Goal: Check status: Verify the current state of an ongoing process or item

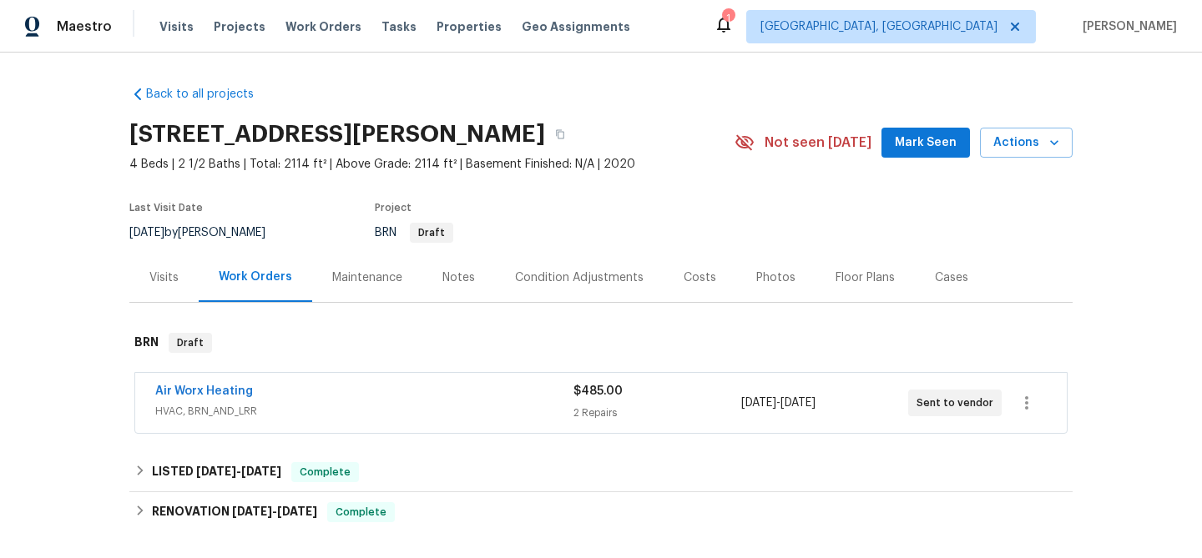
scroll to position [186, 0]
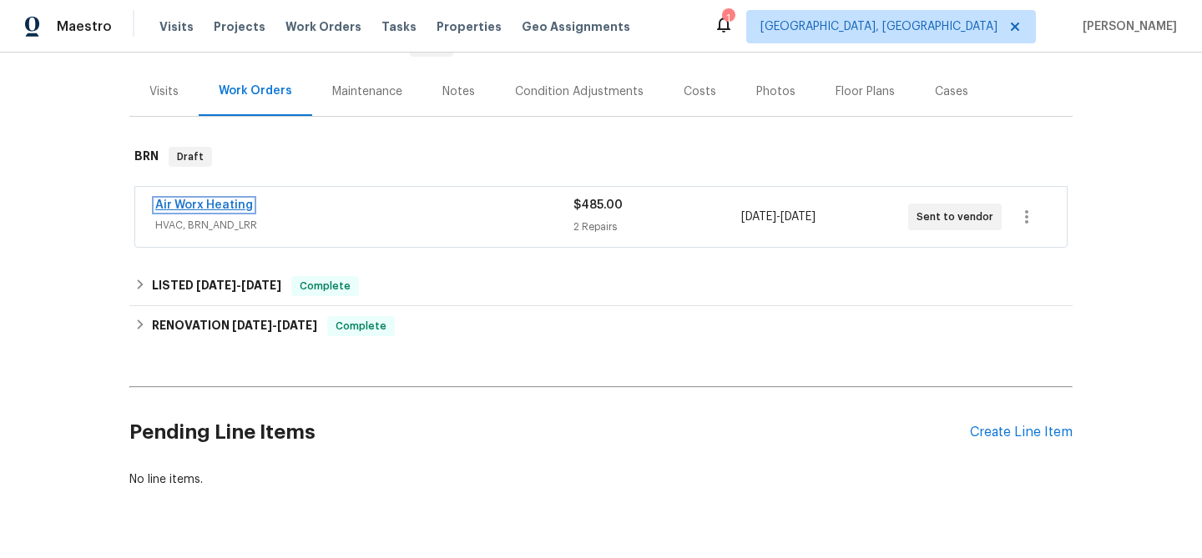
click at [215, 210] on link "Air Worx Heating" at bounding box center [204, 206] width 98 height 12
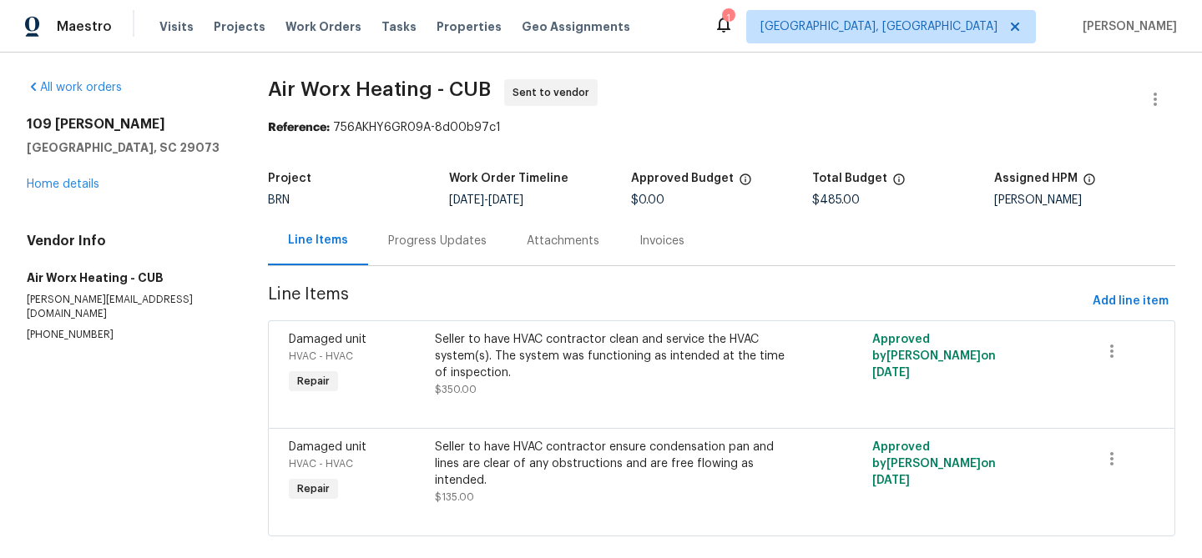
click at [434, 240] on div "Progress Updates" at bounding box center [437, 241] width 99 height 17
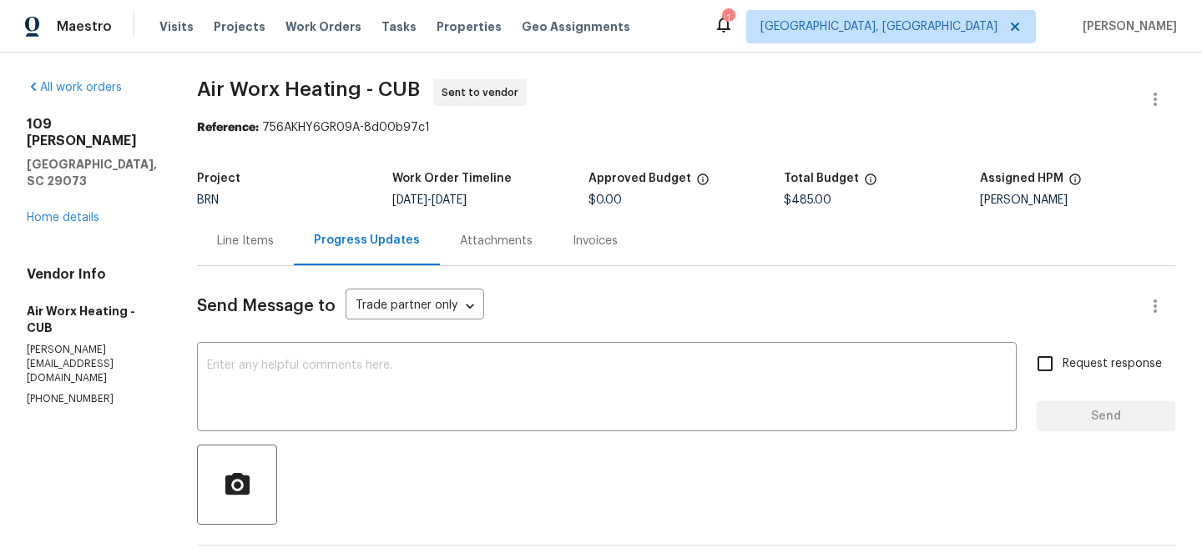
click at [225, 235] on div "Line Items" at bounding box center [245, 241] width 57 height 17
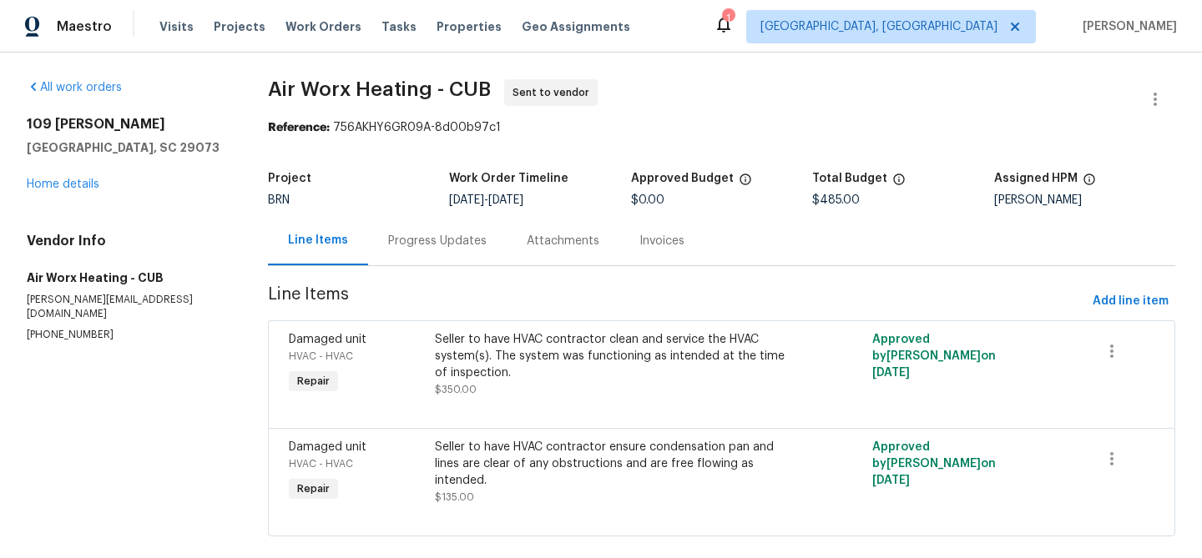
scroll to position [26, 0]
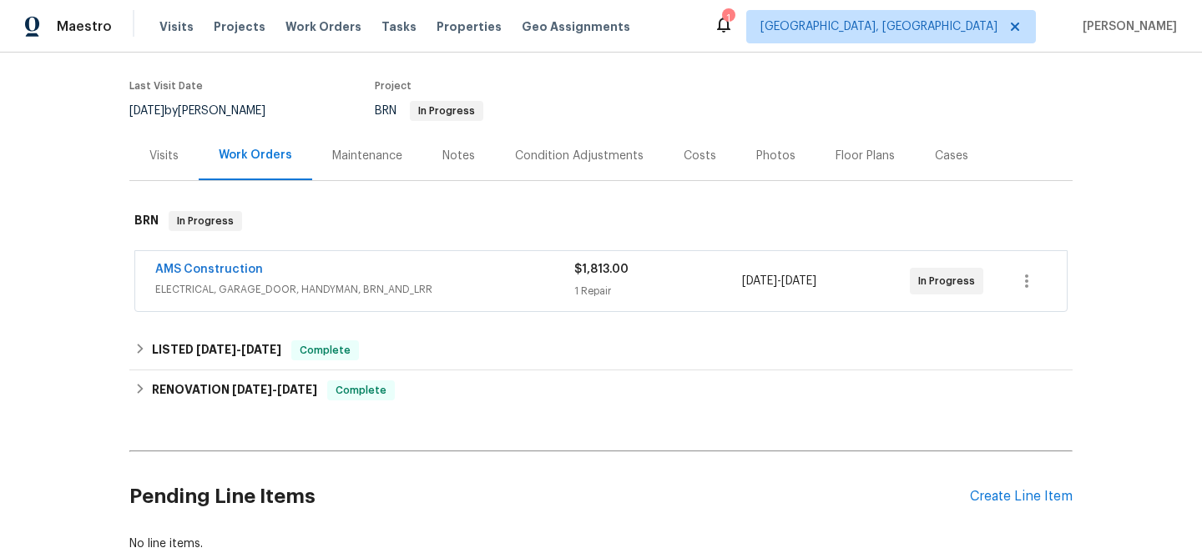
scroll to position [206, 0]
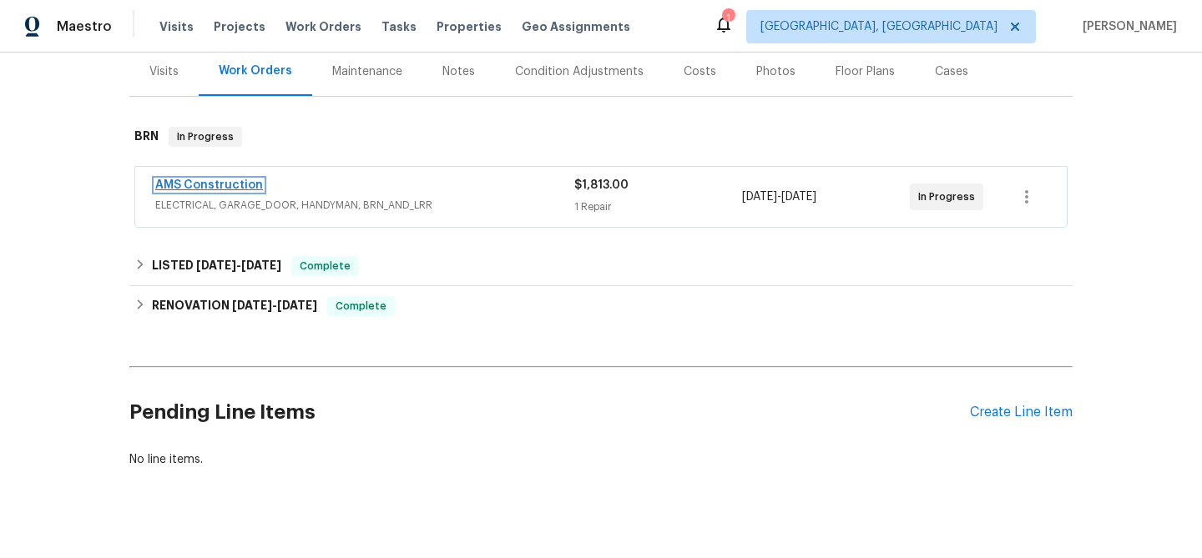
click at [192, 184] on link "AMS Construction" at bounding box center [209, 185] width 108 height 12
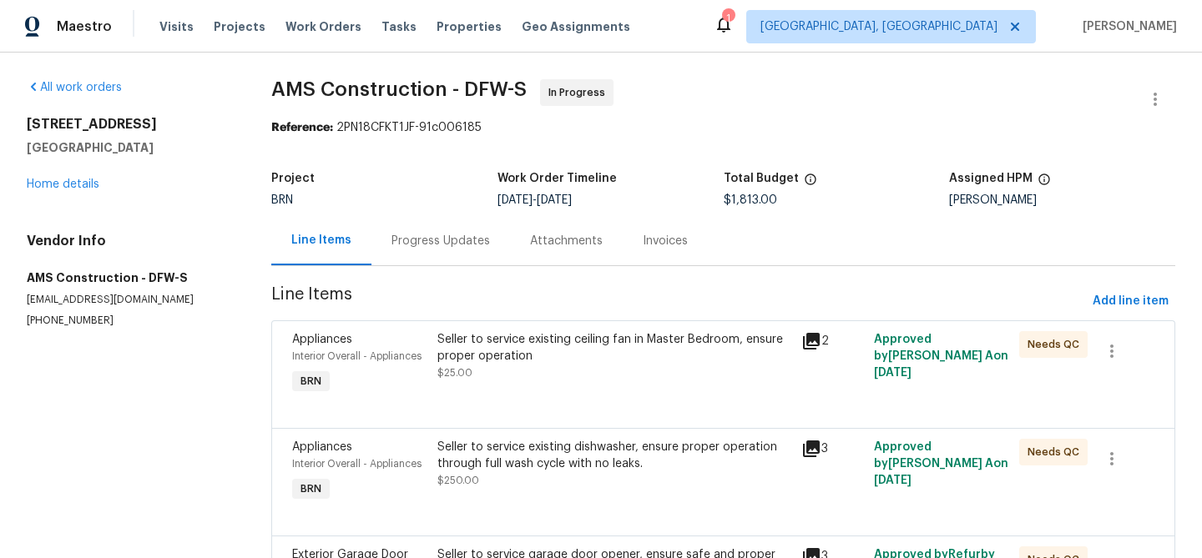
click at [392, 230] on div "Progress Updates" at bounding box center [440, 240] width 139 height 49
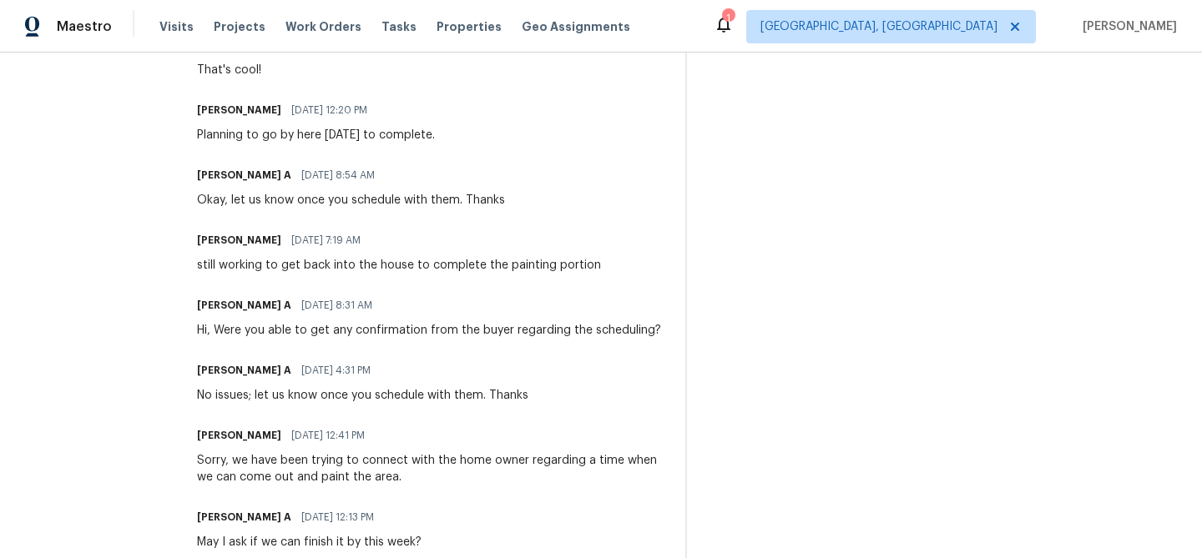
scroll to position [453, 0]
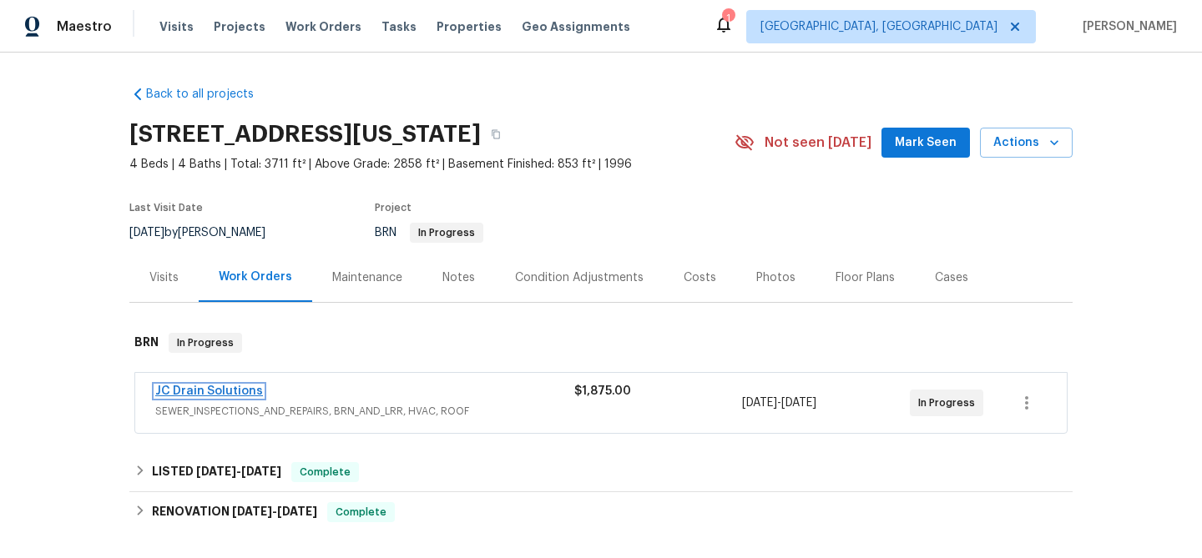
click at [189, 392] on link "JC Drain Solutions" at bounding box center [209, 392] width 108 height 12
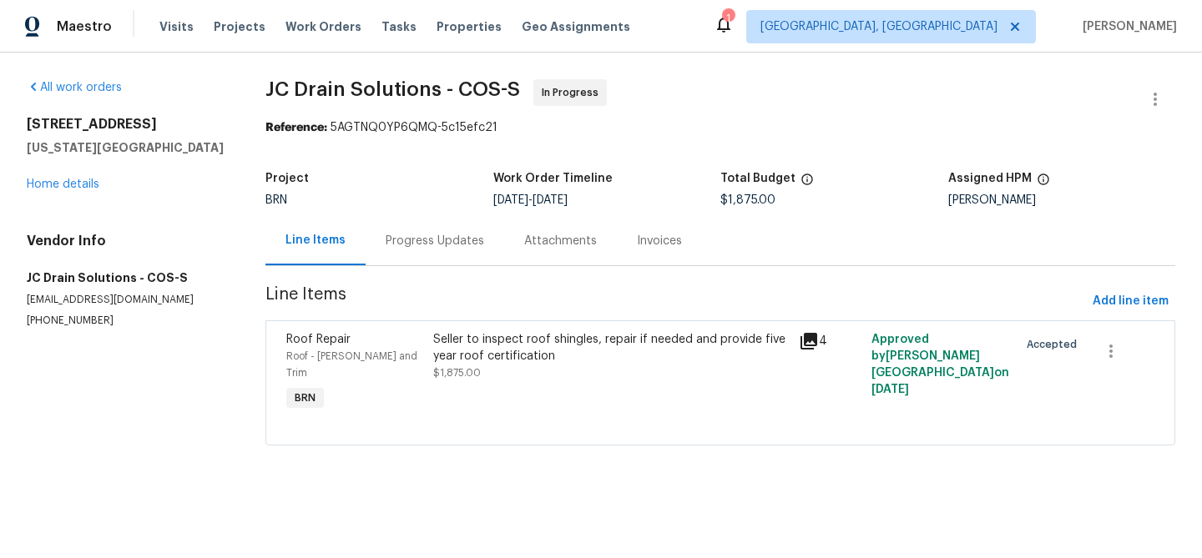
click at [452, 250] on div "Progress Updates" at bounding box center [435, 240] width 139 height 49
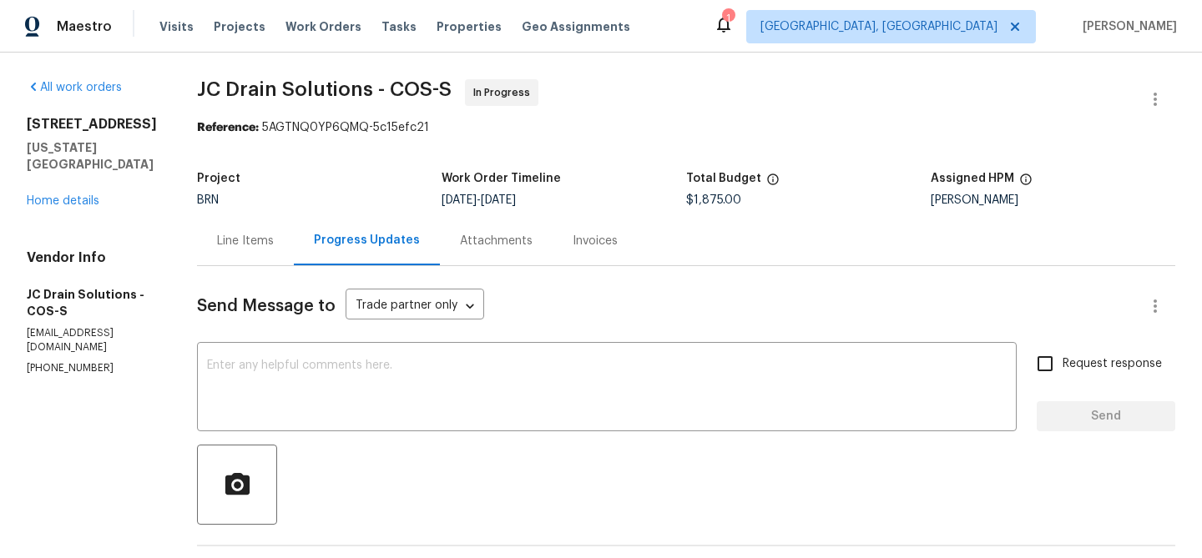
click at [270, 241] on div "Line Items" at bounding box center [245, 241] width 57 height 17
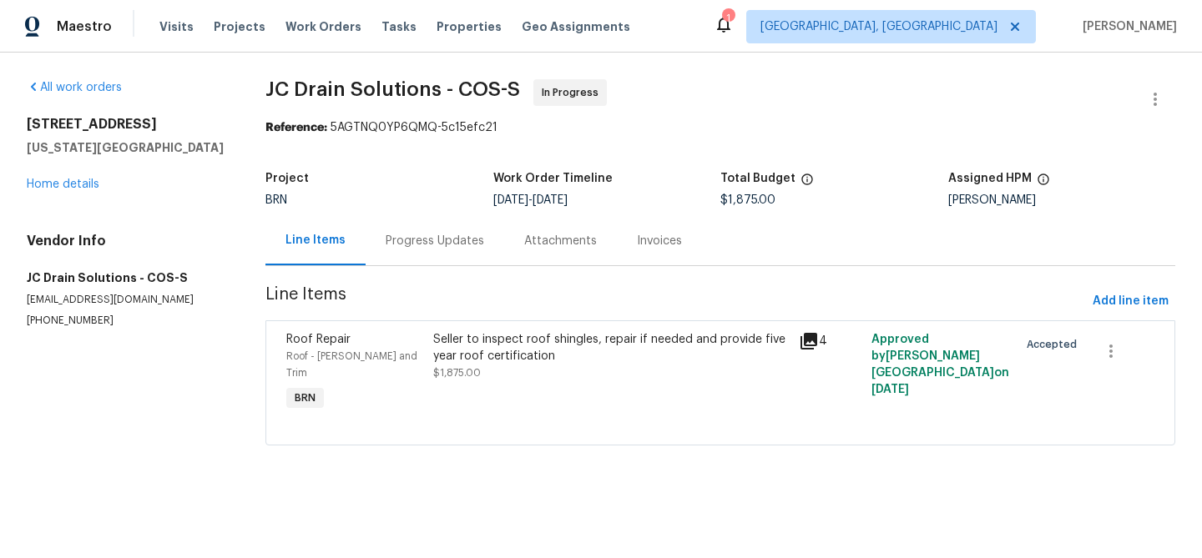
click at [428, 245] on div "Progress Updates" at bounding box center [435, 241] width 99 height 17
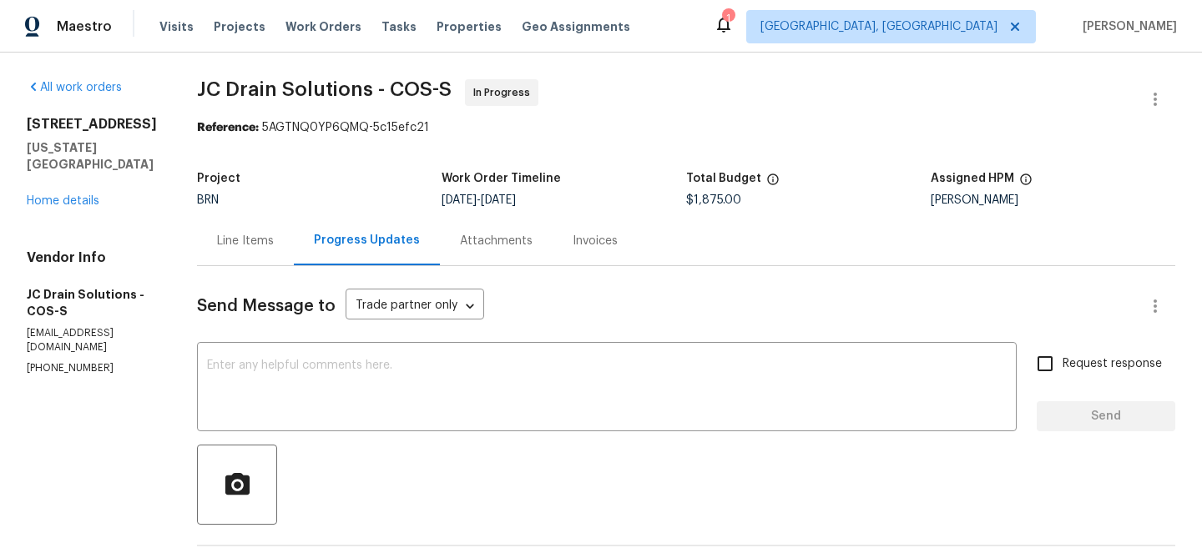
click at [250, 242] on div "Line Items" at bounding box center [245, 241] width 57 height 17
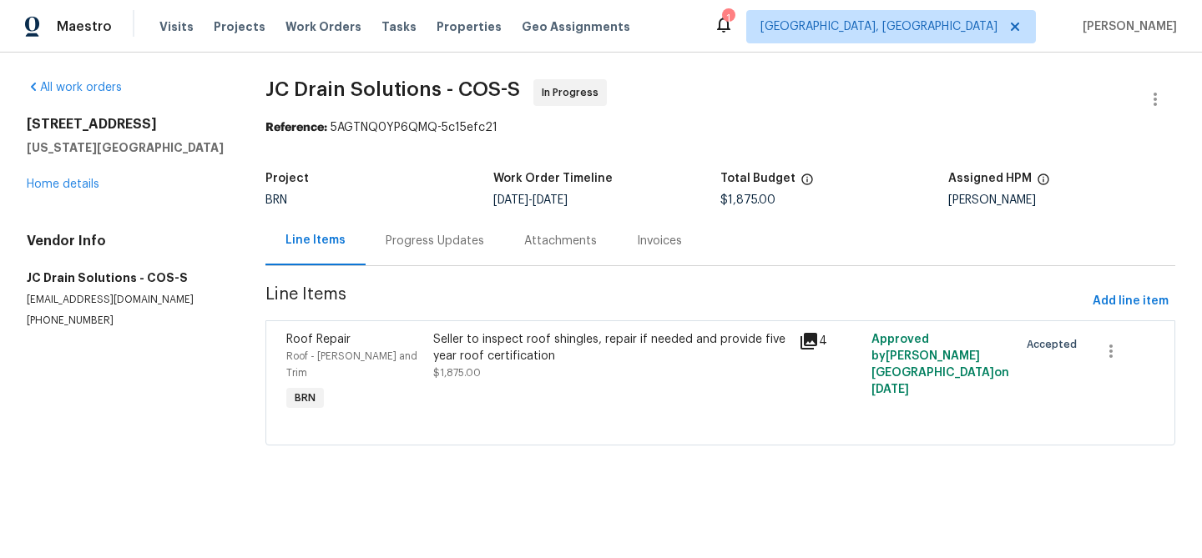
click at [579, 378] on div "Seller to inspect roof shingles, repair if needed and provide five year roof ce…" at bounding box center [611, 356] width 356 height 50
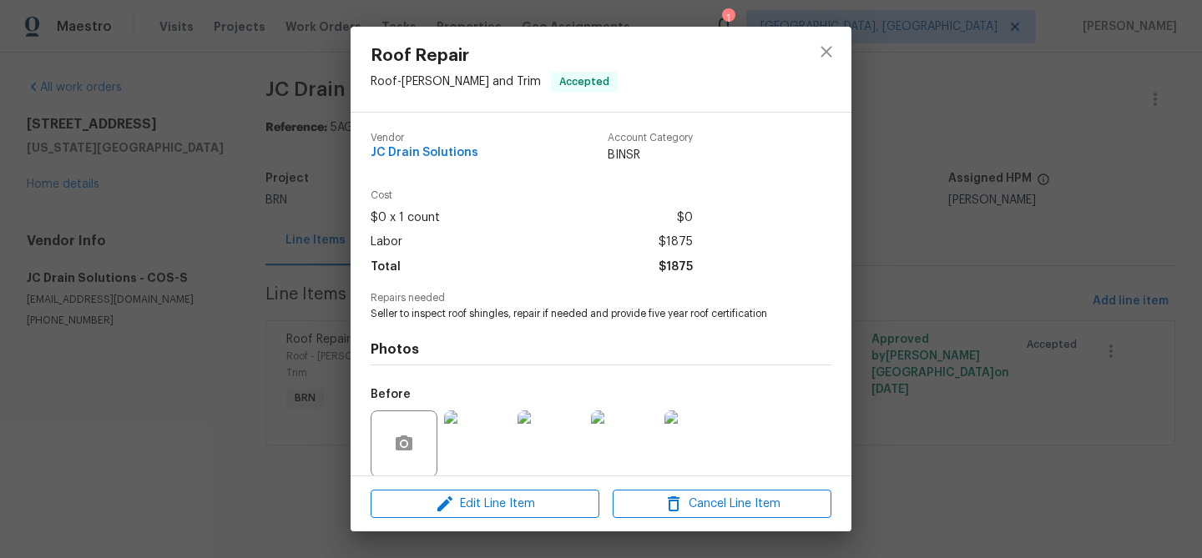
scroll to position [126, 0]
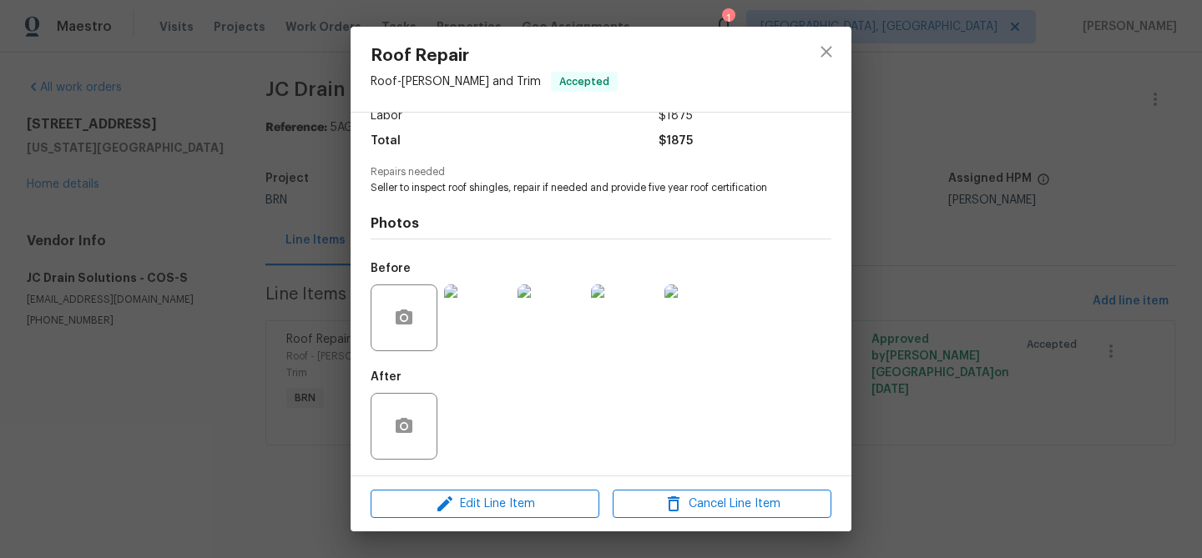
click at [43, 196] on div "Roof Repair Roof - Eaves and Trim Accepted Vendor JC Drain Solutions Account Ca…" at bounding box center [601, 279] width 1202 height 558
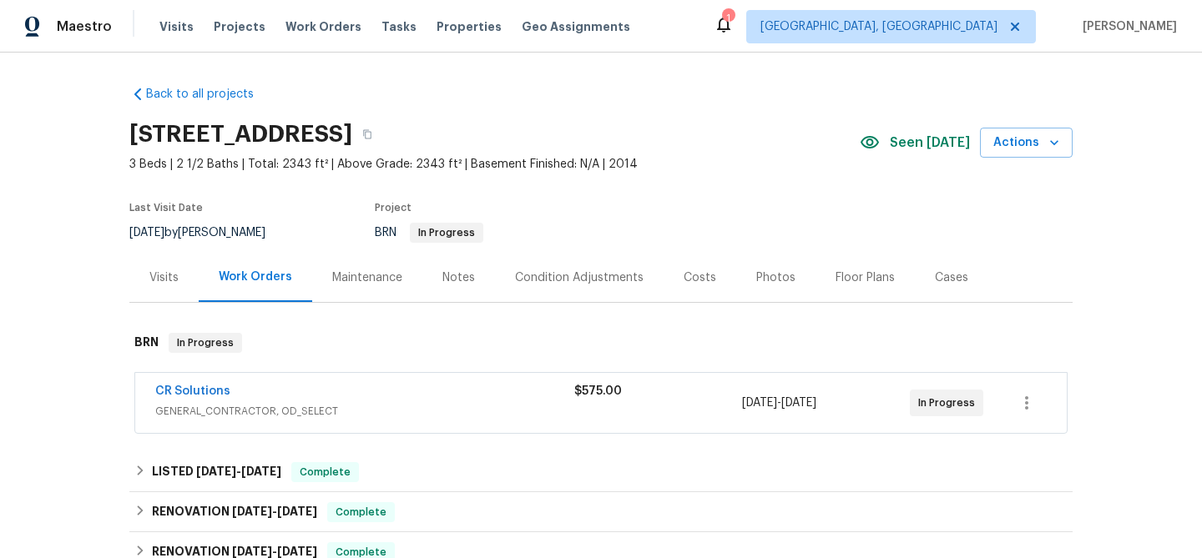
click at [167, 384] on span "CR Solutions" at bounding box center [192, 391] width 75 height 17
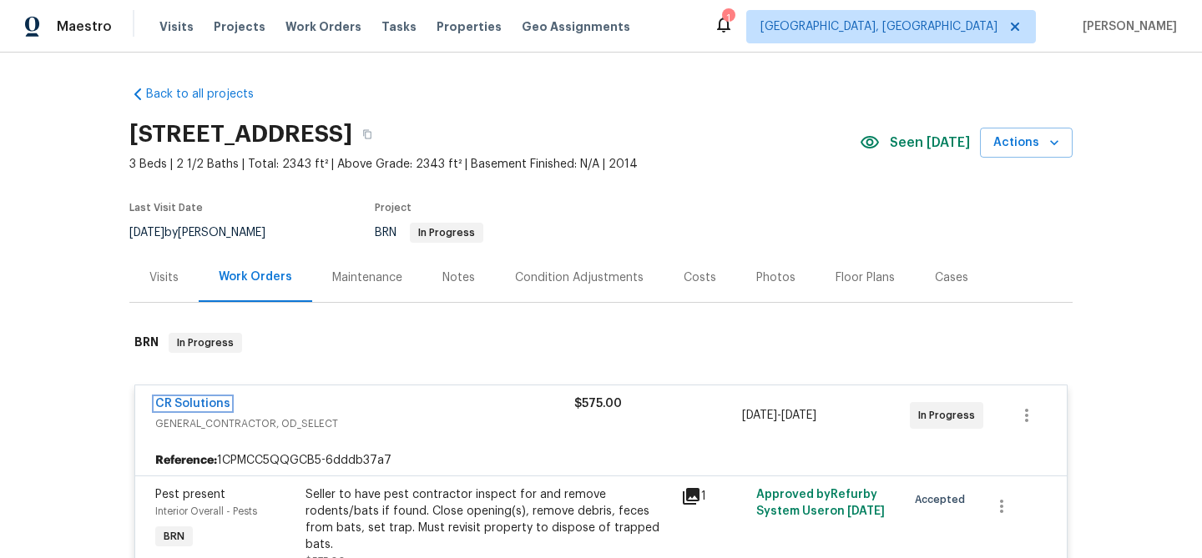
click at [174, 398] on link "CR Solutions" at bounding box center [192, 404] width 75 height 12
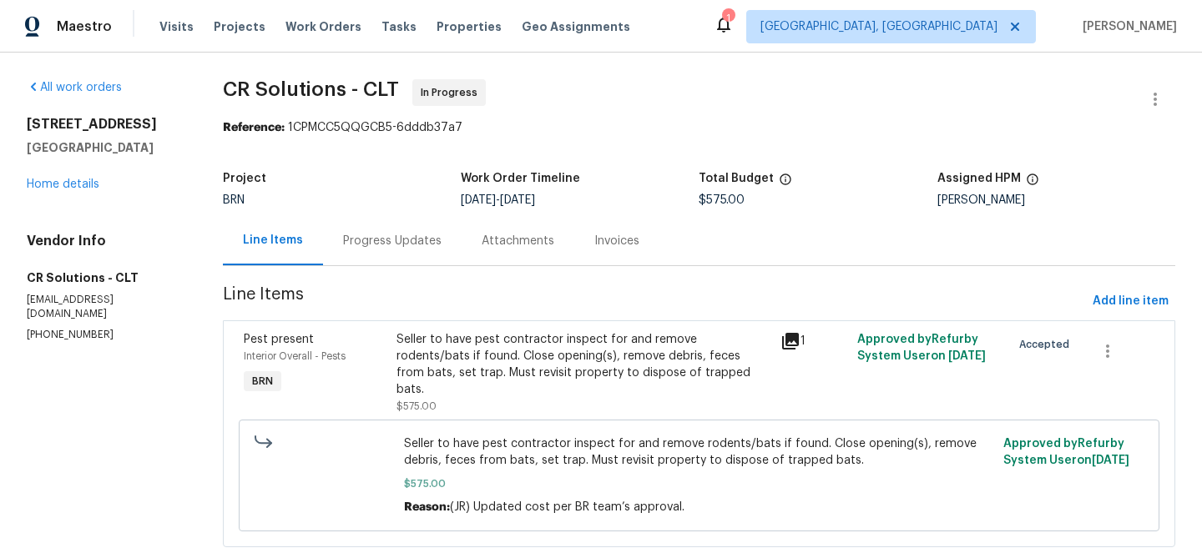
click at [353, 260] on div "Progress Updates" at bounding box center [392, 240] width 139 height 49
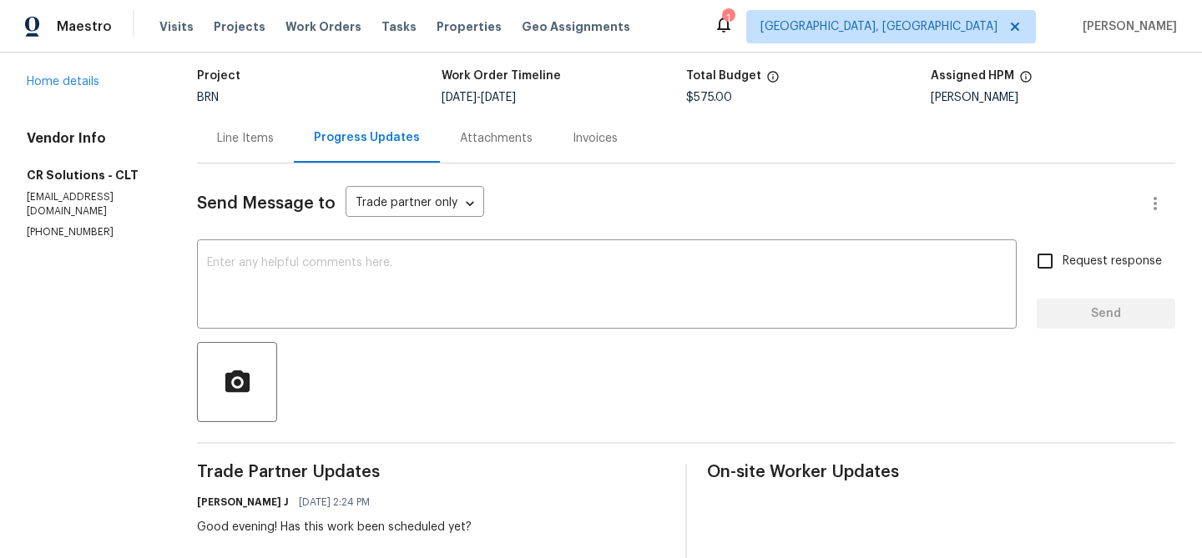
scroll to position [275, 0]
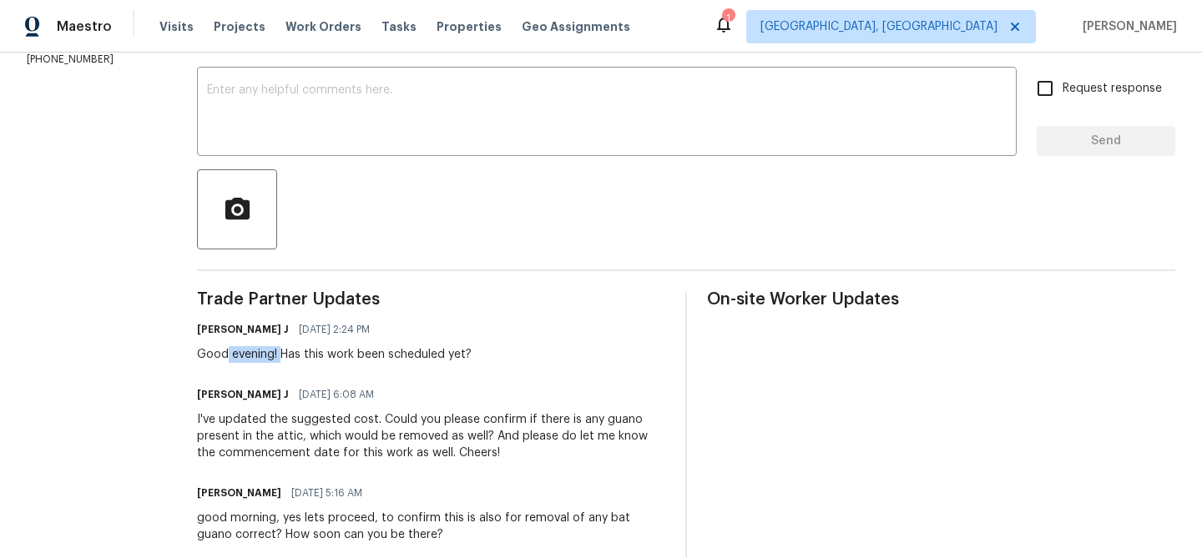
drag, startPoint x: 231, startPoint y: 354, endPoint x: 619, endPoint y: 359, distance: 388.2
click at [344, 354] on div "Good evening! Has this work been scheduled yet?" at bounding box center [334, 354] width 275 height 17
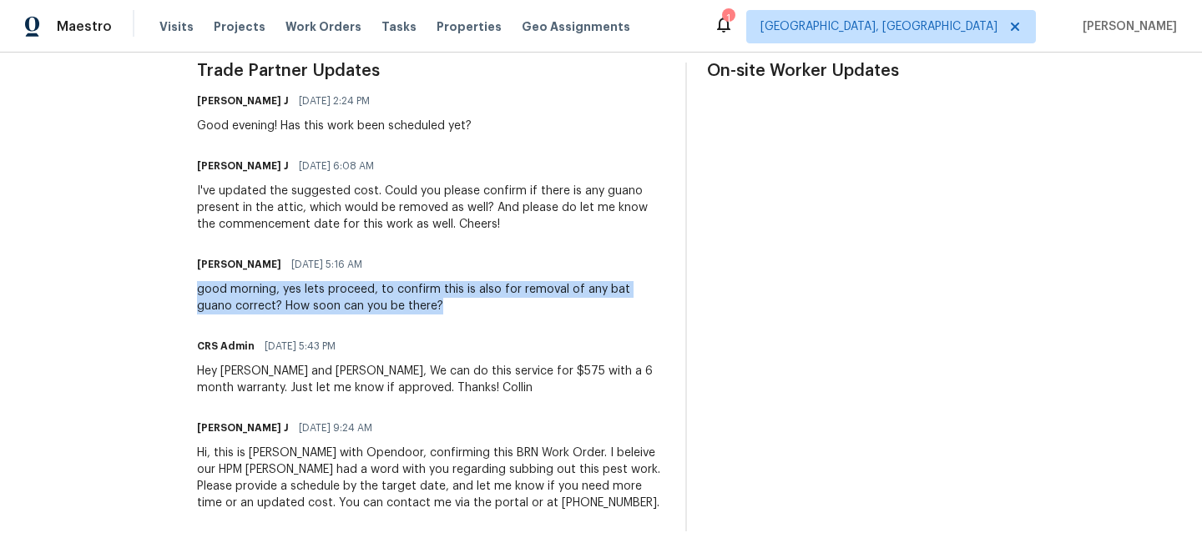
drag, startPoint x: 408, startPoint y: 310, endPoint x: 202, endPoint y: 289, distance: 207.2
click at [202, 289] on div "good morning, yes lets proceed, to confirm this is also for removal of any bat …" at bounding box center [431, 297] width 468 height 33
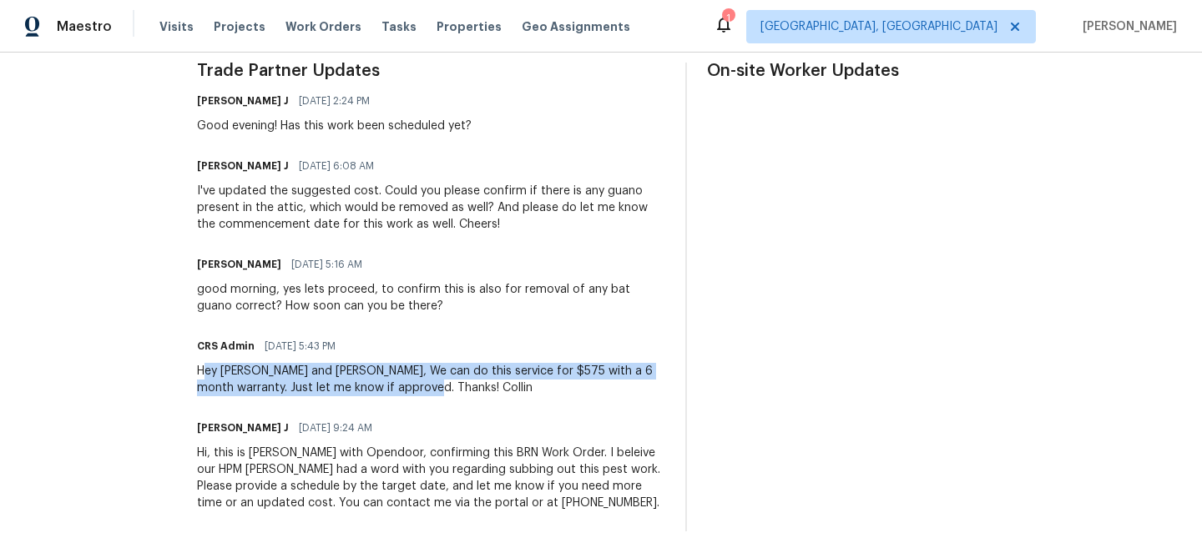
drag, startPoint x: 205, startPoint y: 371, endPoint x: 405, endPoint y: 393, distance: 200.8
click at [405, 393] on div "Hey Jason and Jerene, We can do this service for $575 with a 6 month warranty. …" at bounding box center [431, 379] width 468 height 33
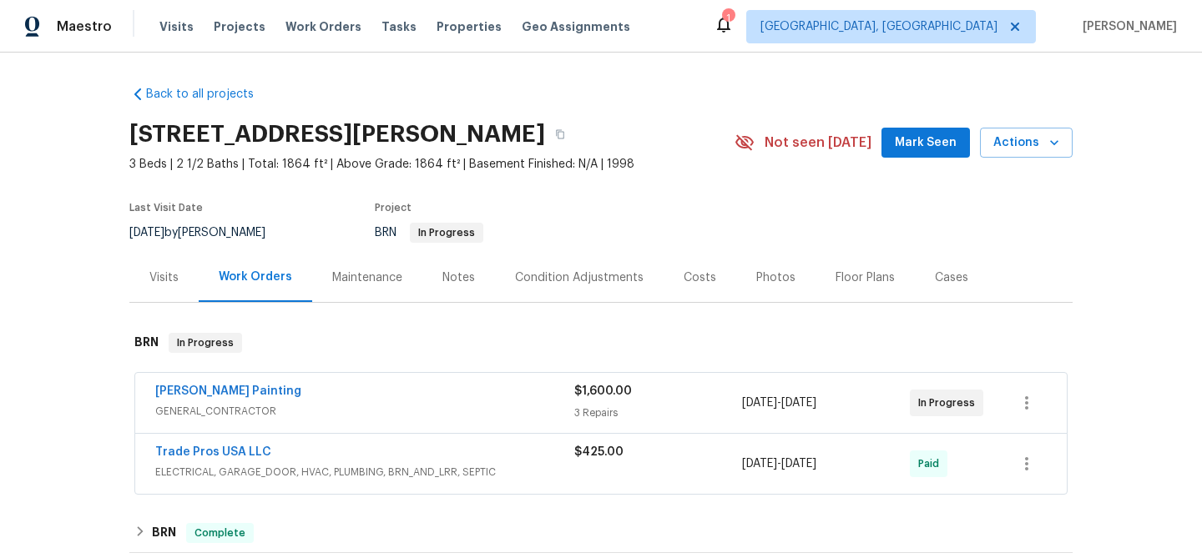
scroll to position [148, 0]
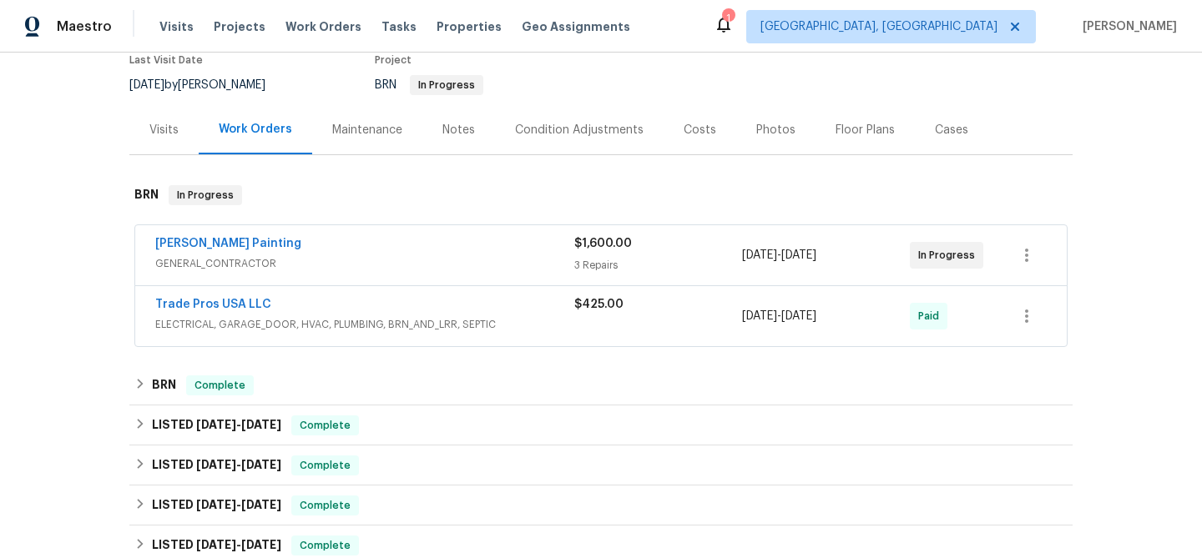
click at [325, 247] on div "[PERSON_NAME] Painting" at bounding box center [364, 245] width 419 height 20
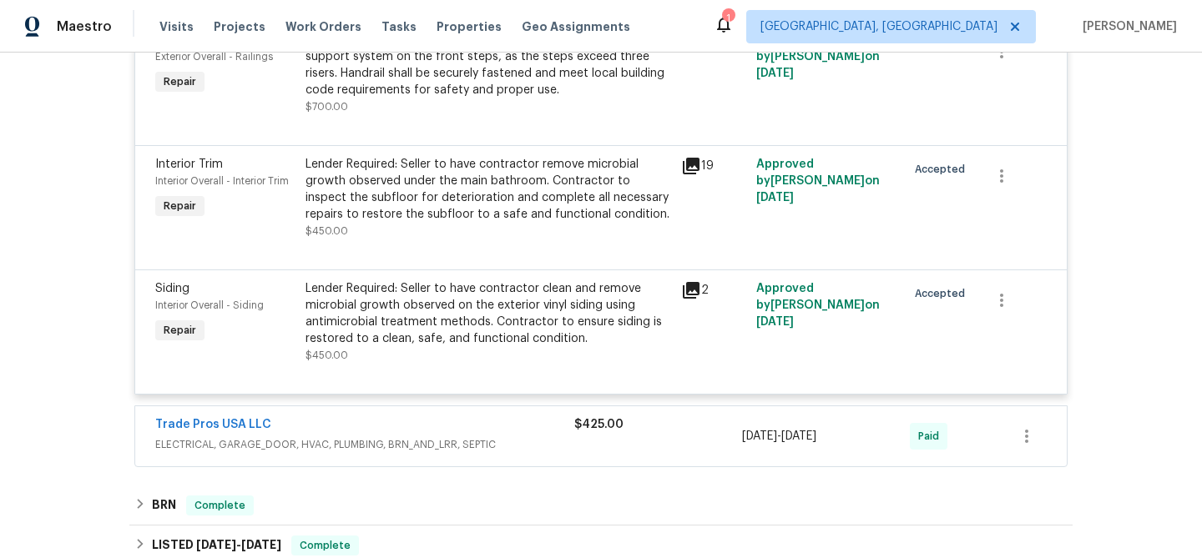
scroll to position [791, 0]
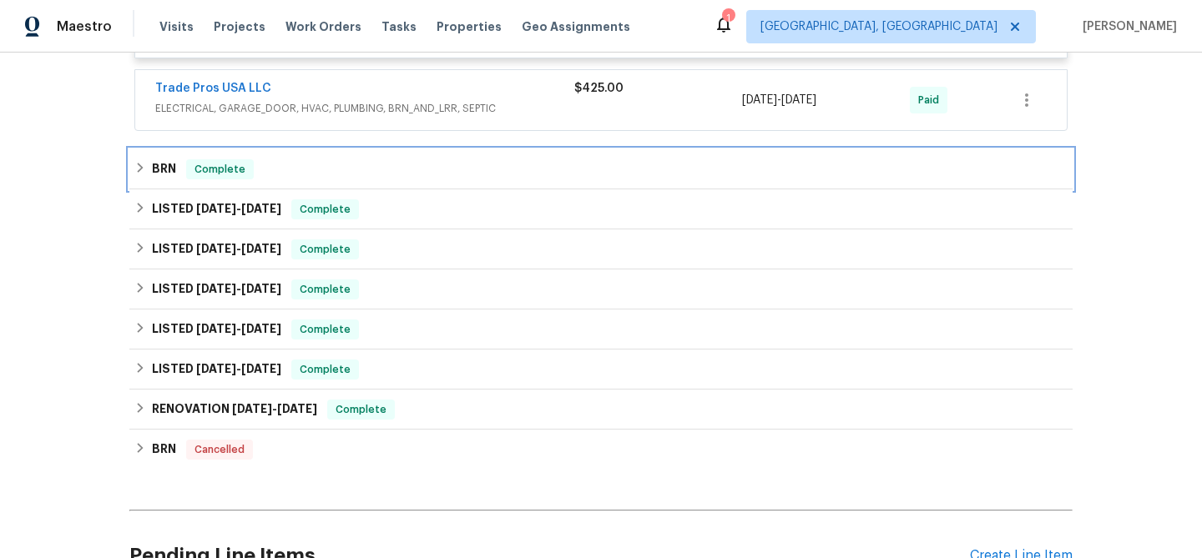
click at [240, 158] on div "BRN Complete" at bounding box center [600, 169] width 943 height 40
